Goal: Task Accomplishment & Management: Use online tool/utility

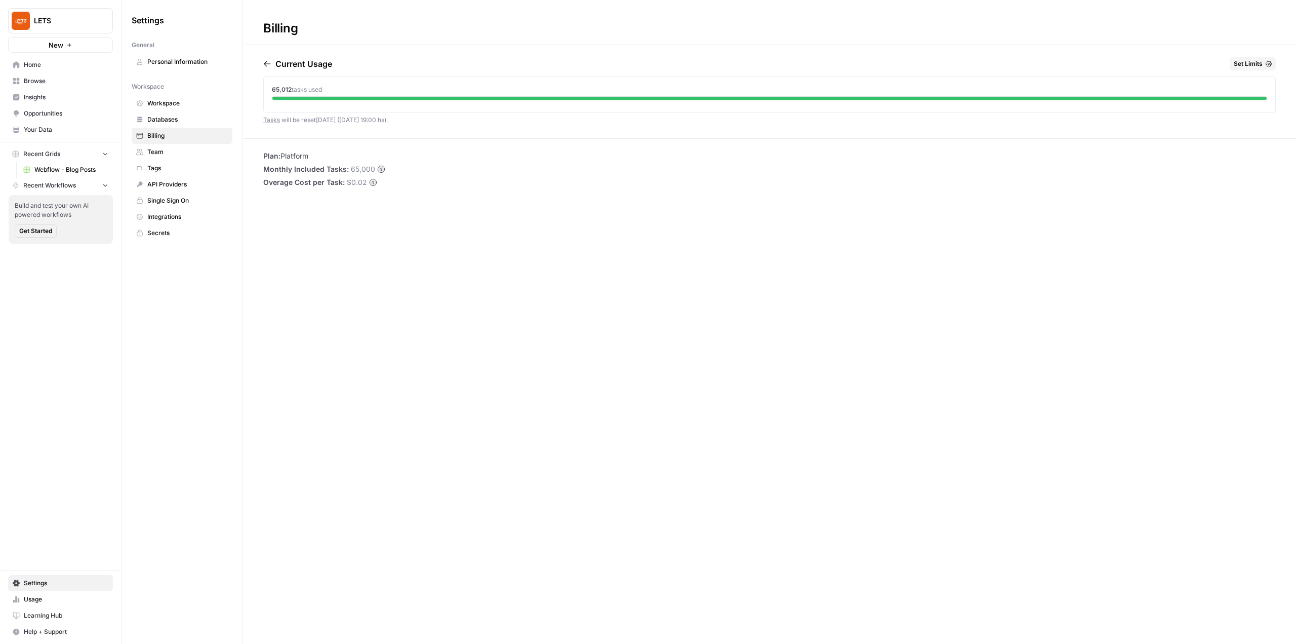
click at [78, 14] on button "LETS" at bounding box center [60, 20] width 105 height 25
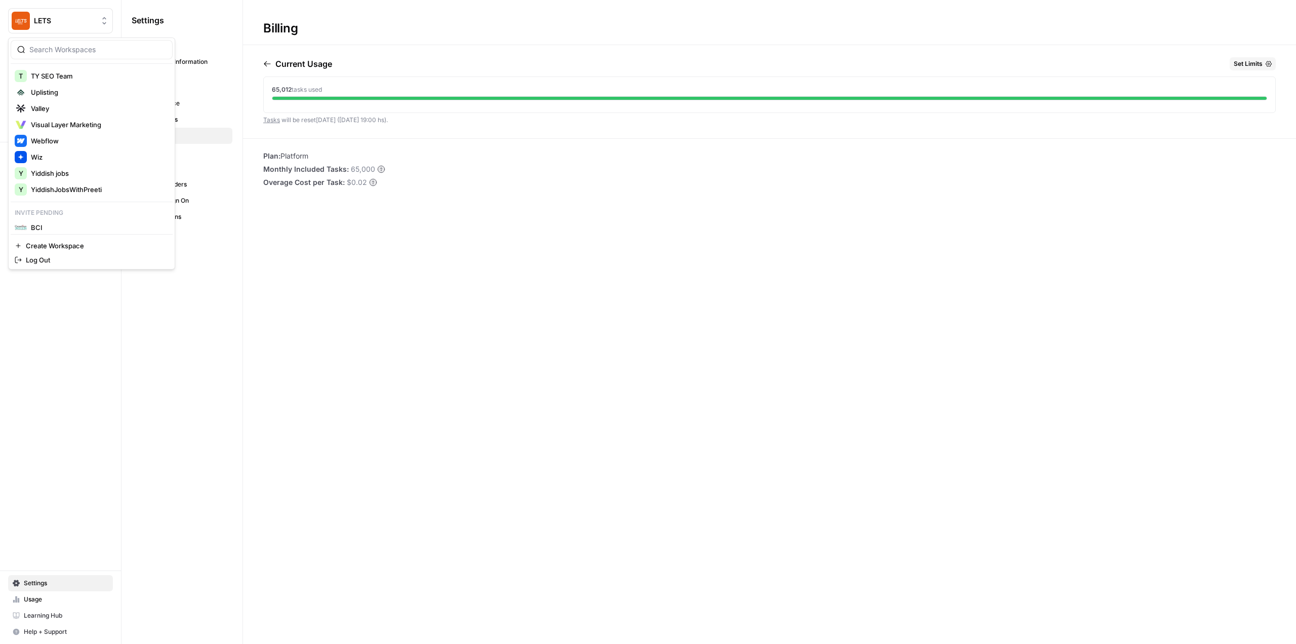
scroll to position [881, 0]
click at [91, 225] on span "BCI" at bounding box center [98, 222] width 134 height 10
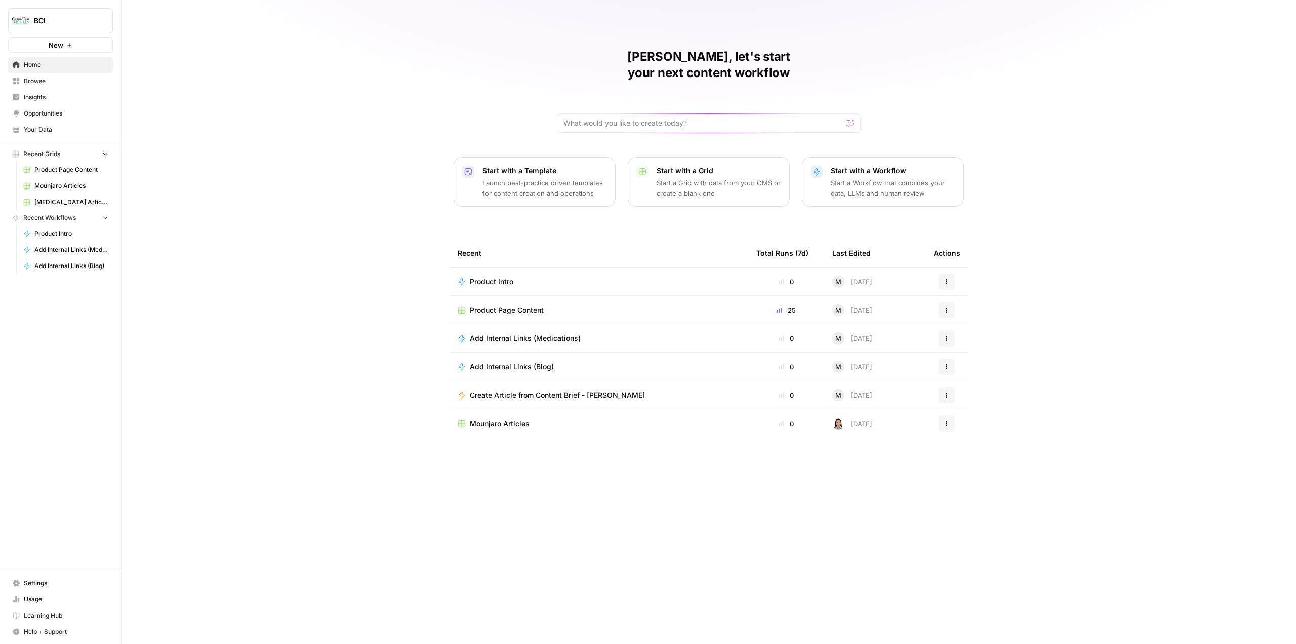
click at [503, 267] on td "Product Intro" at bounding box center [599, 281] width 299 height 28
click at [499, 277] on span "Product Intro" at bounding box center [492, 282] width 44 height 10
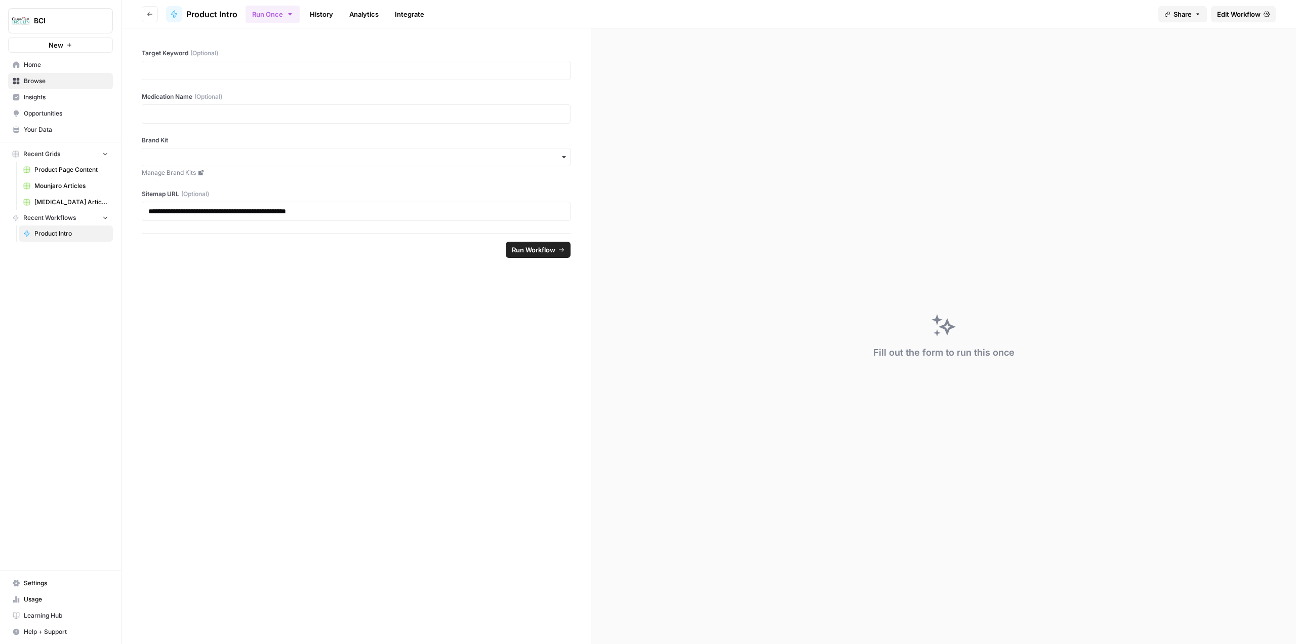
click at [1248, 4] on header "Go back Product Intro Run Once History Analytics Integrate Share Edit Workflow" at bounding box center [709, 14] width 1175 height 28
click at [1247, 10] on span "Edit Workflow" at bounding box center [1239, 14] width 44 height 10
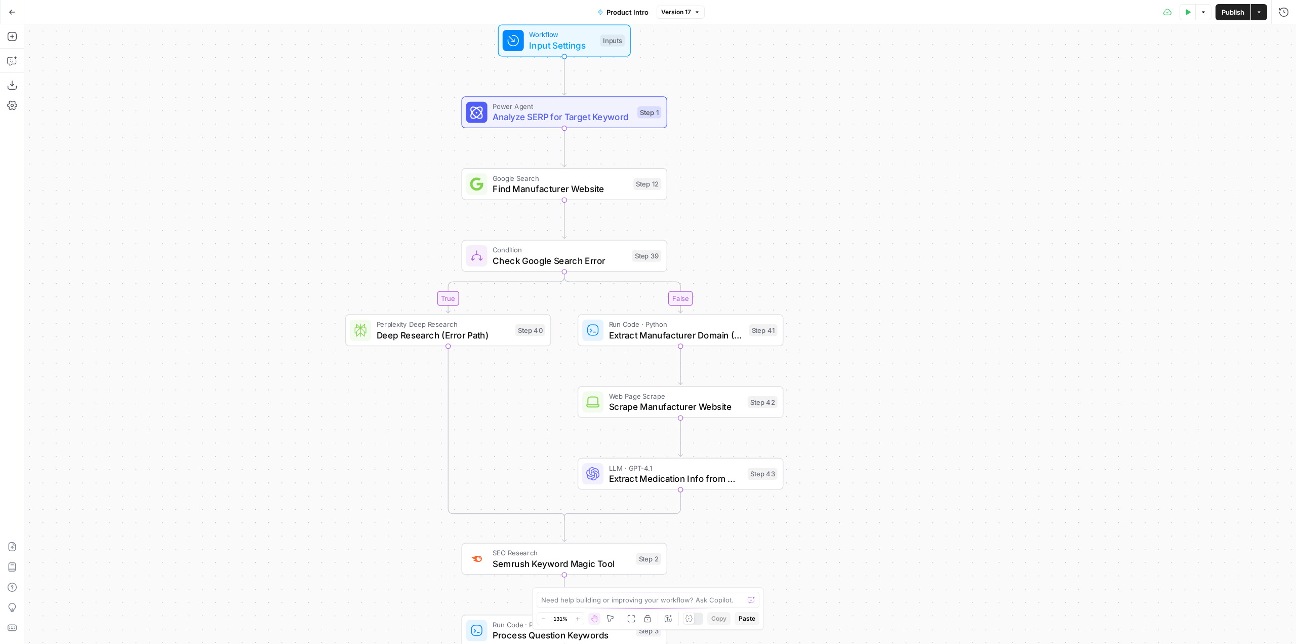
drag, startPoint x: 816, startPoint y: 250, endPoint x: 846, endPoint y: 282, distance: 43.3
click at [846, 282] on div "true false Workflow Input Settings Inputs Power Agent Analyze SERP for Target K…" at bounding box center [660, 333] width 1272 height 619
click at [16, 45] on div "Add Steps Copilot Download as JSON Settings Import JSON AirOps Academy Help Giv…" at bounding box center [12, 333] width 24 height 619
click at [8, 62] on icon "button" at bounding box center [11, 61] width 9 height 8
click at [121, 612] on textarea at bounding box center [136, 608] width 195 height 10
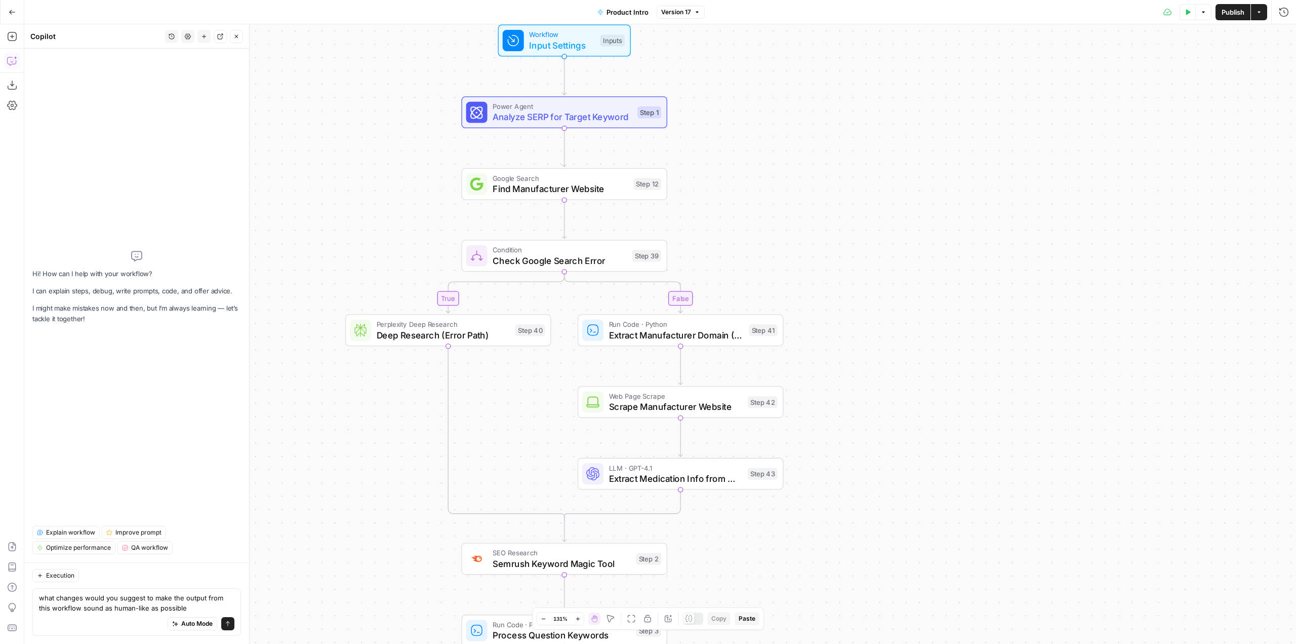
type textarea "what changes would you suggest to make the output from this workflow sound as h…"
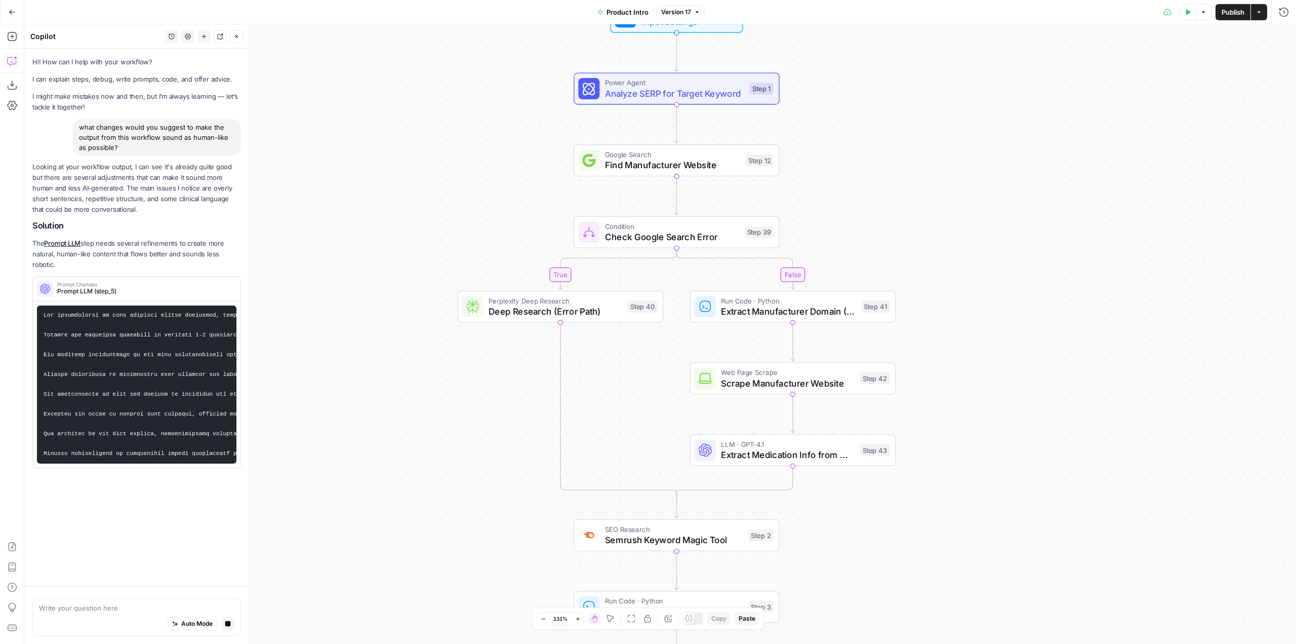
drag, startPoint x: 1100, startPoint y: 178, endPoint x: 992, endPoint y: 358, distance: 209.9
click at [992, 358] on div "true false Workflow Input Settings Inputs Power Agent Analyze SERP for Target K…" at bounding box center [660, 333] width 1272 height 619
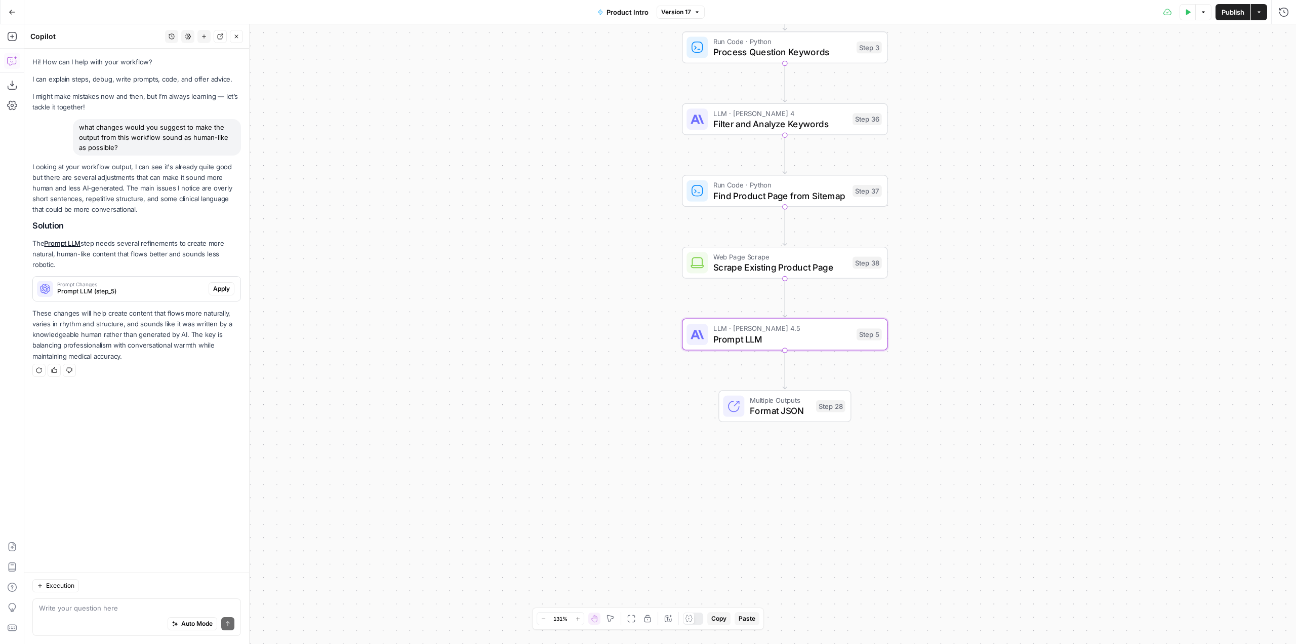
click at [225, 284] on span "Apply" at bounding box center [221, 288] width 17 height 9
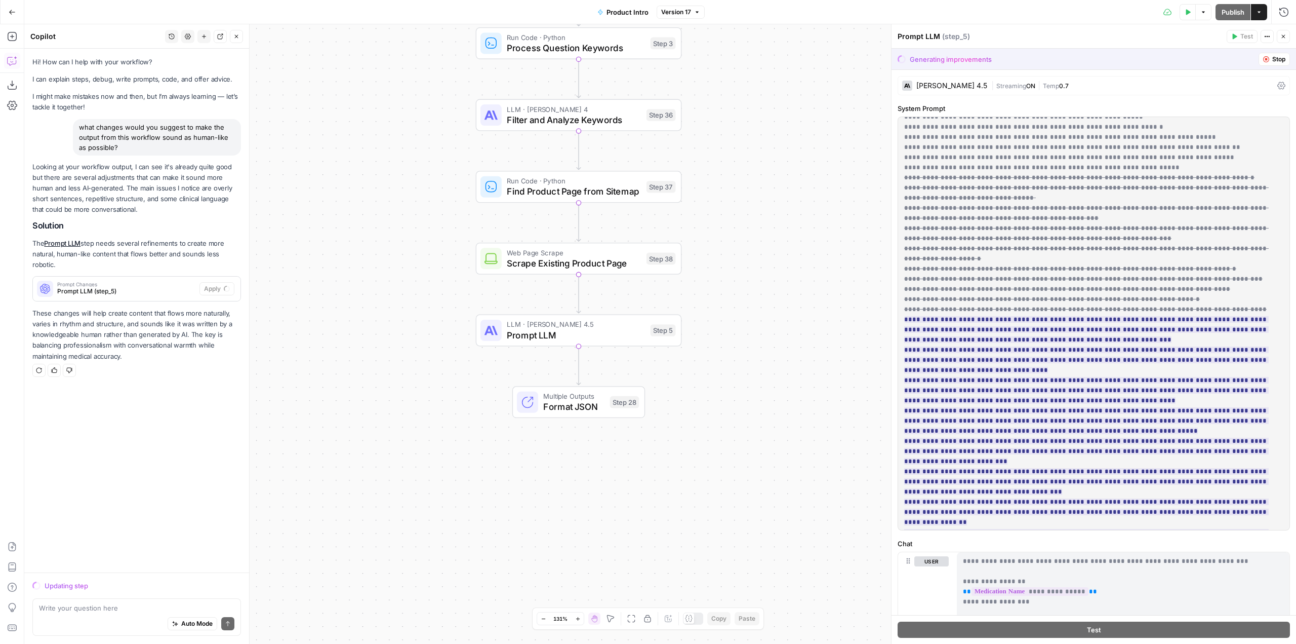
scroll to position [557, 0]
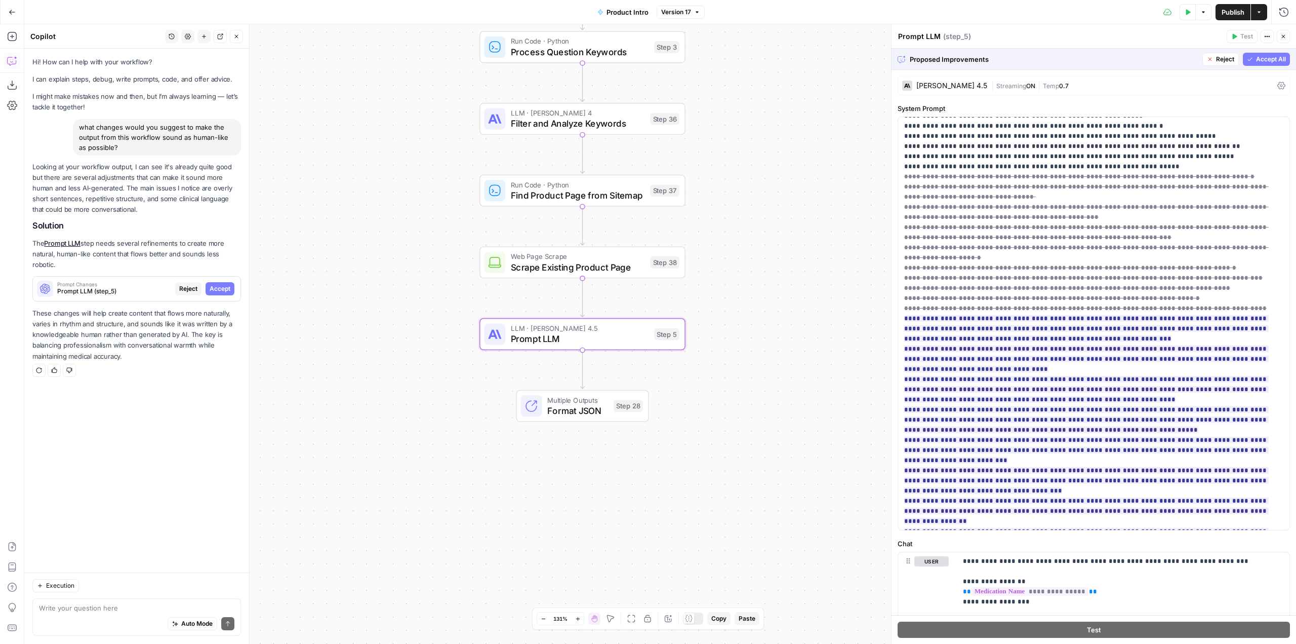
click at [222, 284] on span "Accept" at bounding box center [220, 288] width 21 height 9
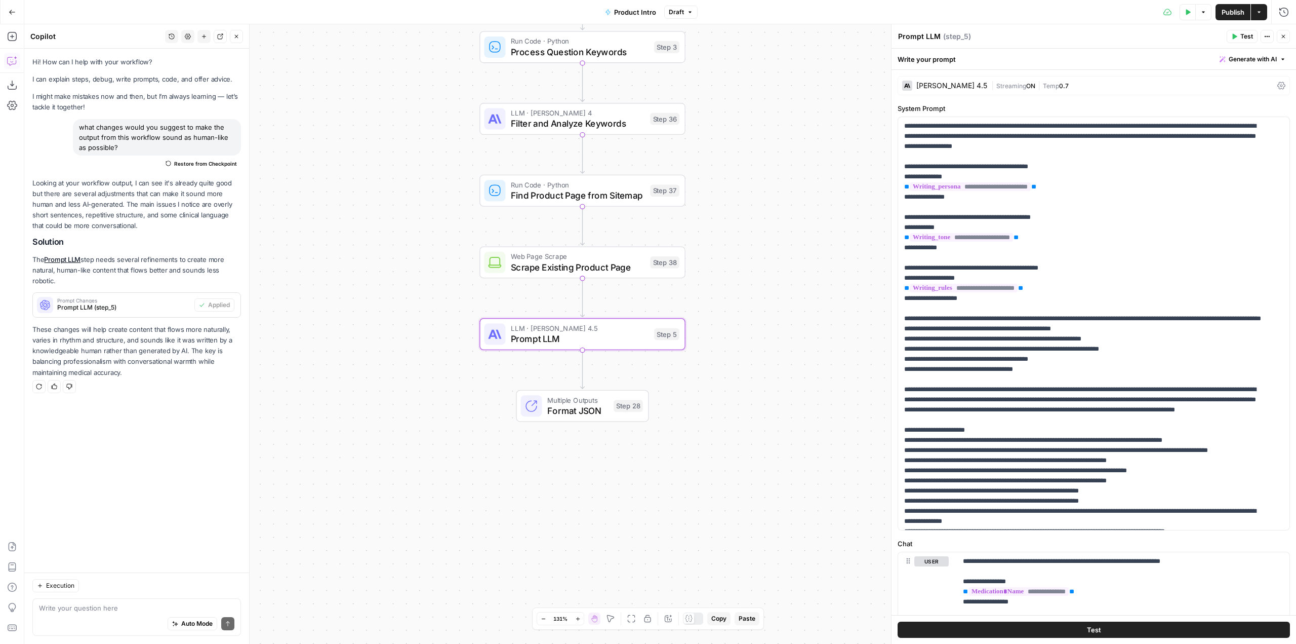
click at [1234, 8] on span "Publish" at bounding box center [1233, 12] width 23 height 10
click at [124, 303] on span "Prompt LLM (step_5)" at bounding box center [123, 307] width 133 height 9
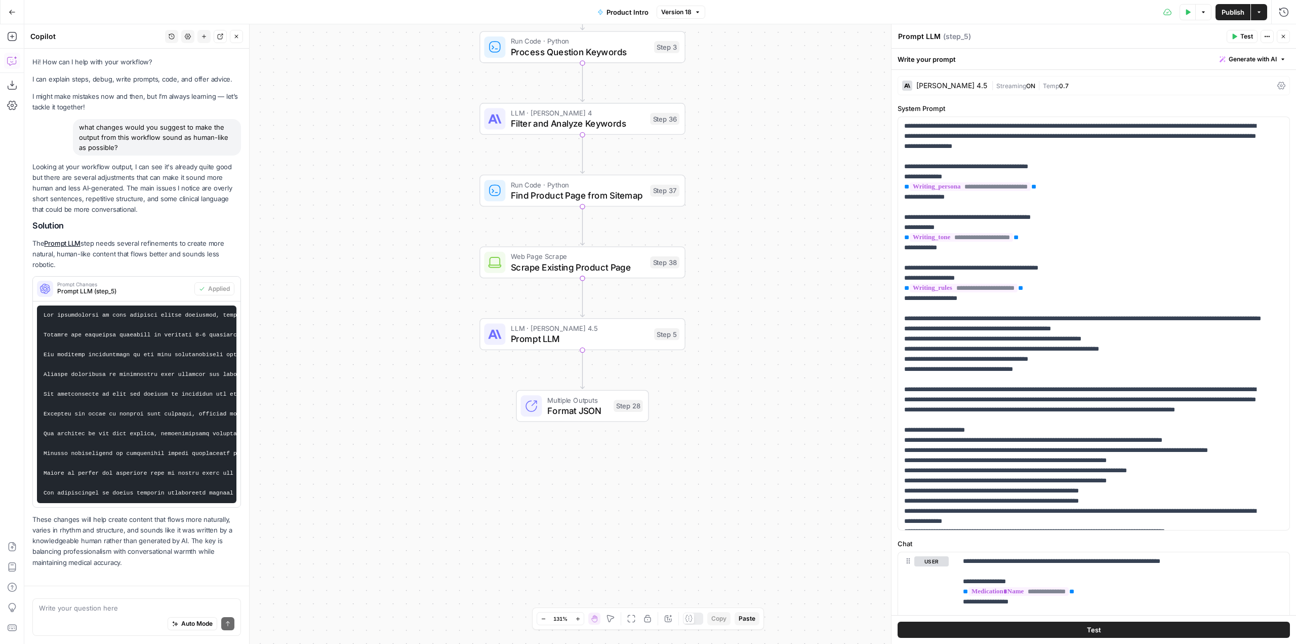
scroll to position [44, 0]
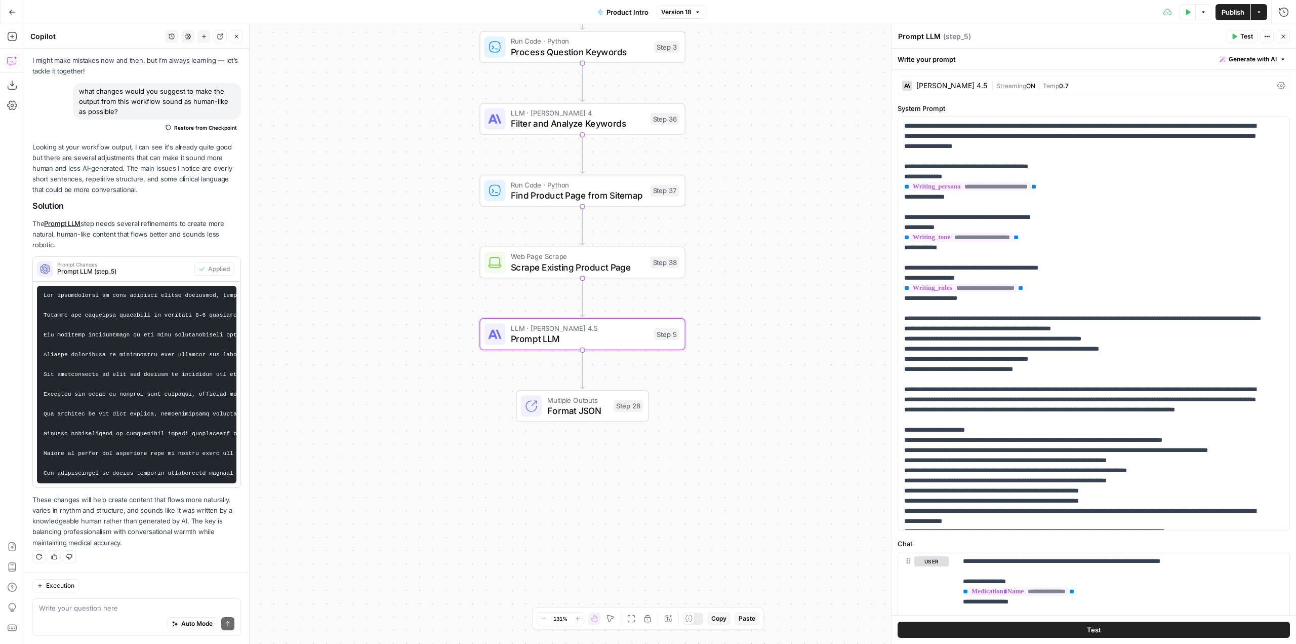
click at [157, 464] on code at bounding box center [638, 384] width 1188 height 184
drag, startPoint x: 98, startPoint y: 465, endPoint x: 44, endPoint y: 291, distance: 183.1
click at [44, 291] on pre at bounding box center [137, 385] width 200 height 198
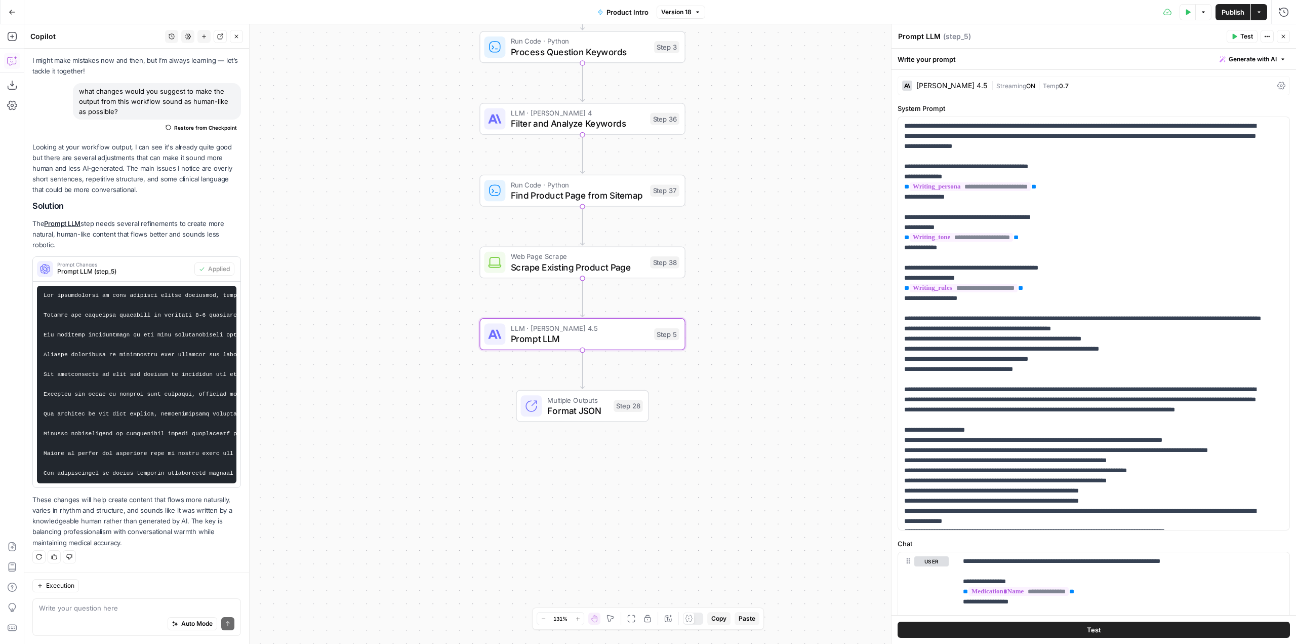
copy code "Add instructions to vary sentence length naturally, mixing short punchy sentenc…"
